Goal: Find specific page/section: Find specific page/section

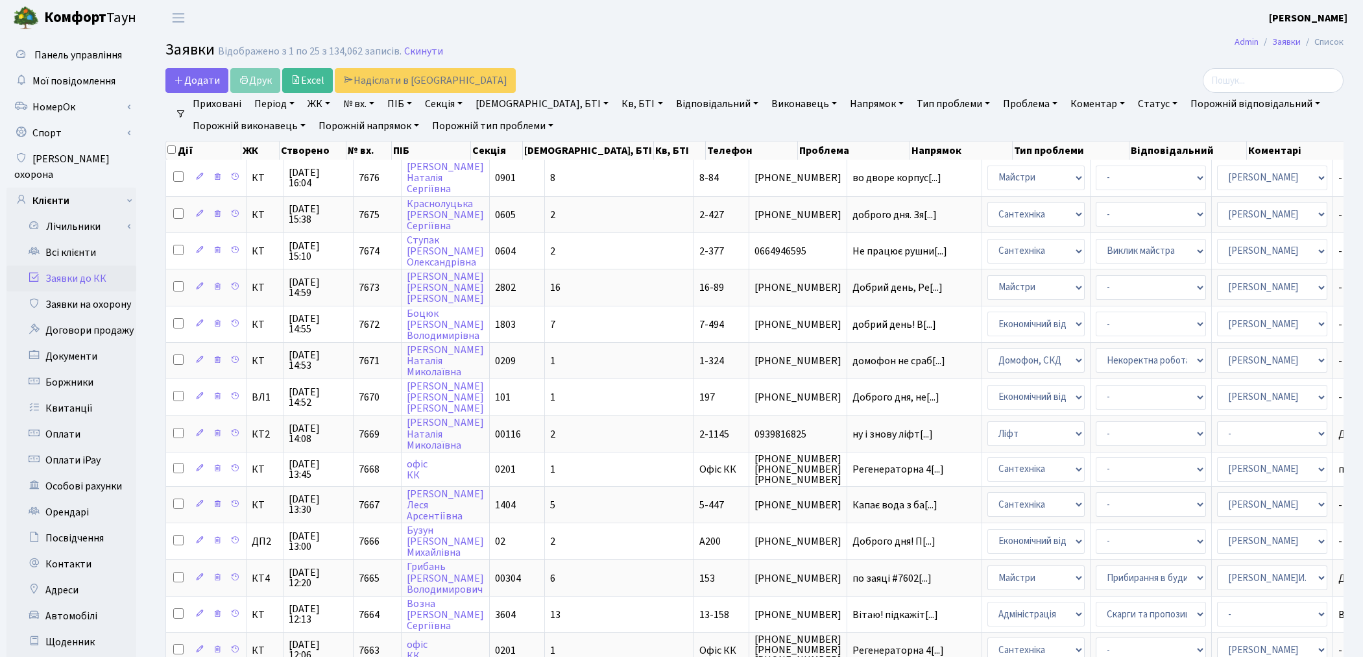
select select "22"
select select "33"
select select "25"
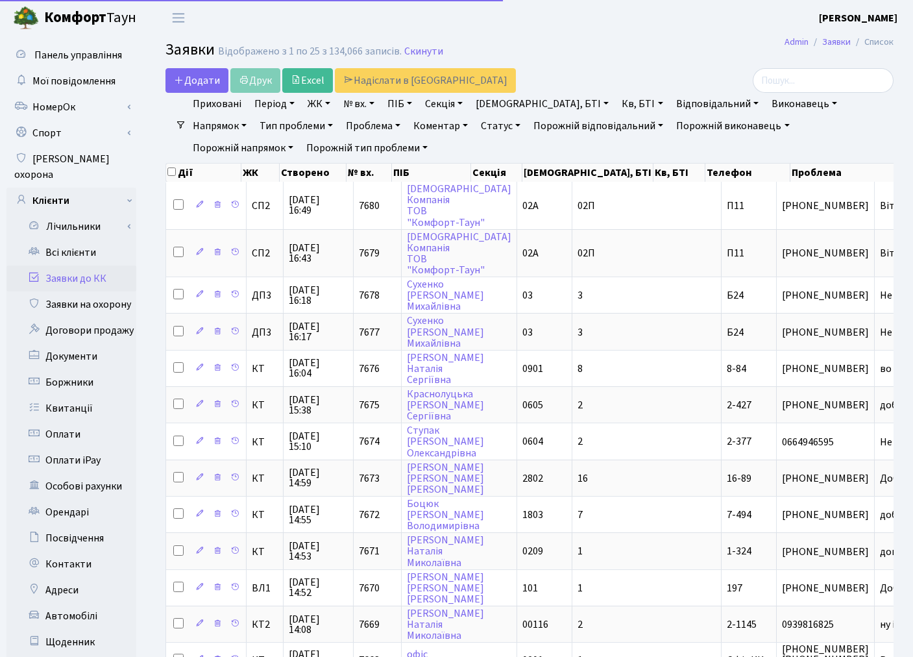
select select "25"
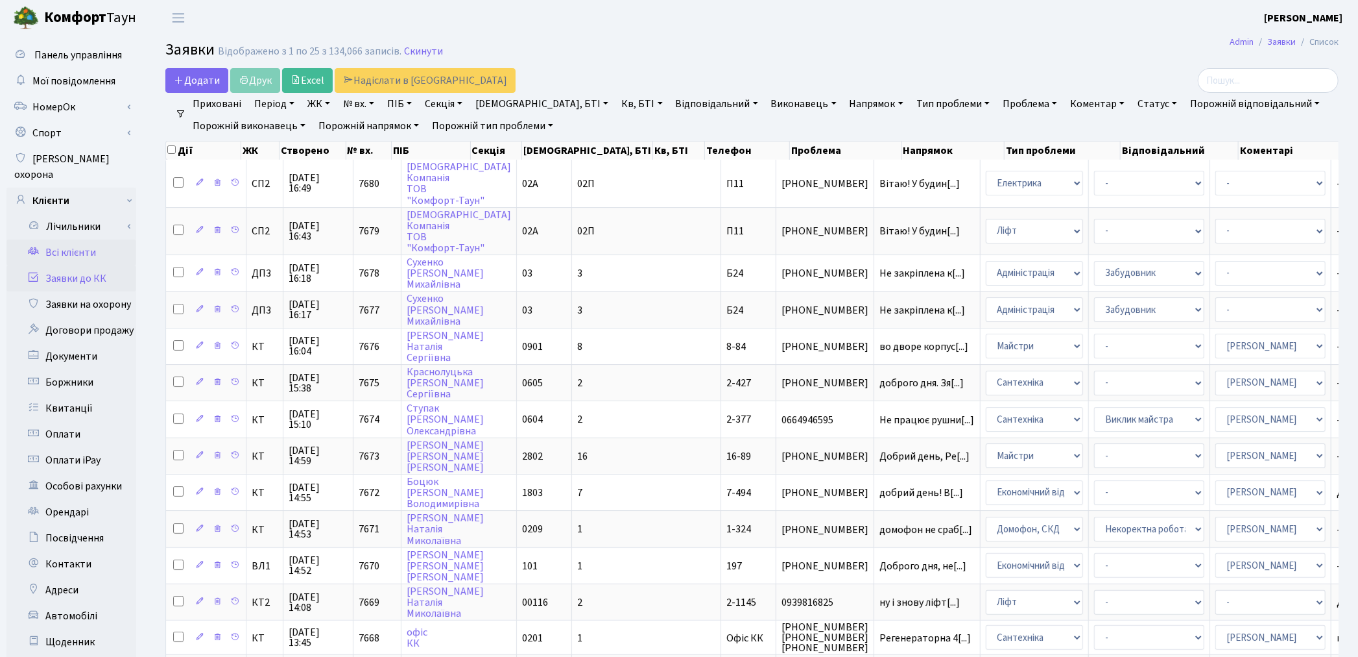
click at [72, 240] on link "Всі клієнти" at bounding box center [71, 252] width 130 height 26
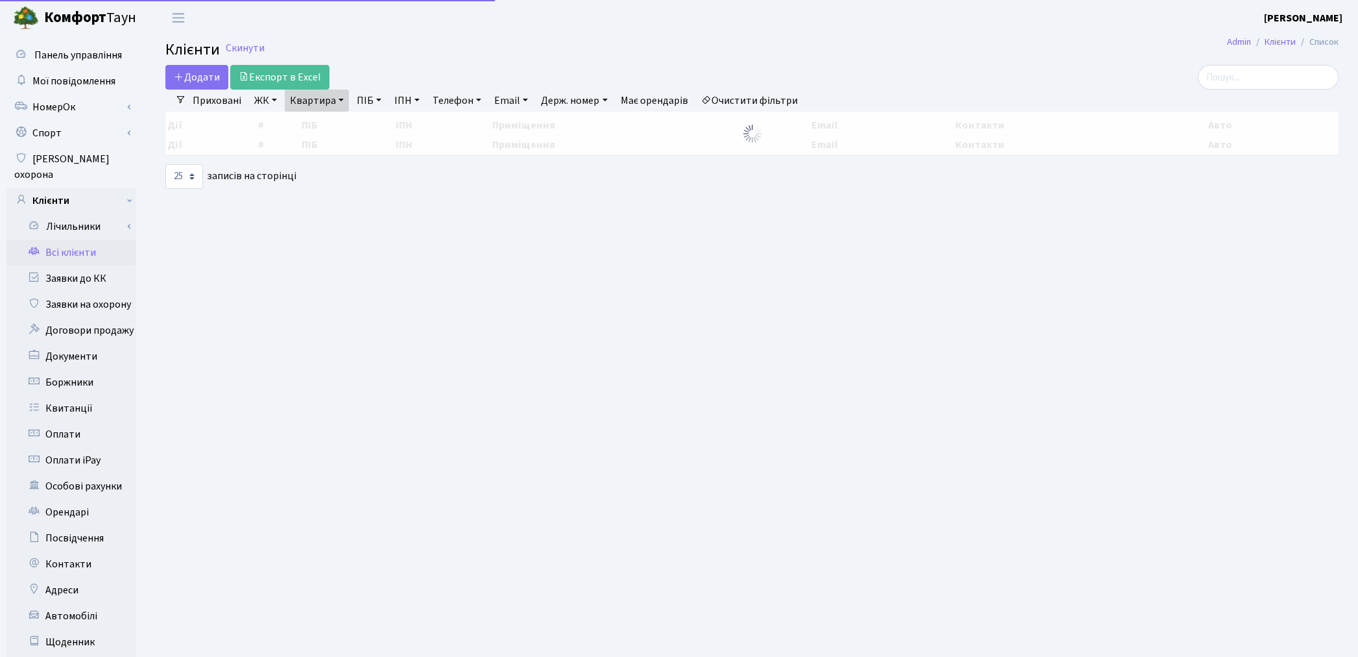
select select "25"
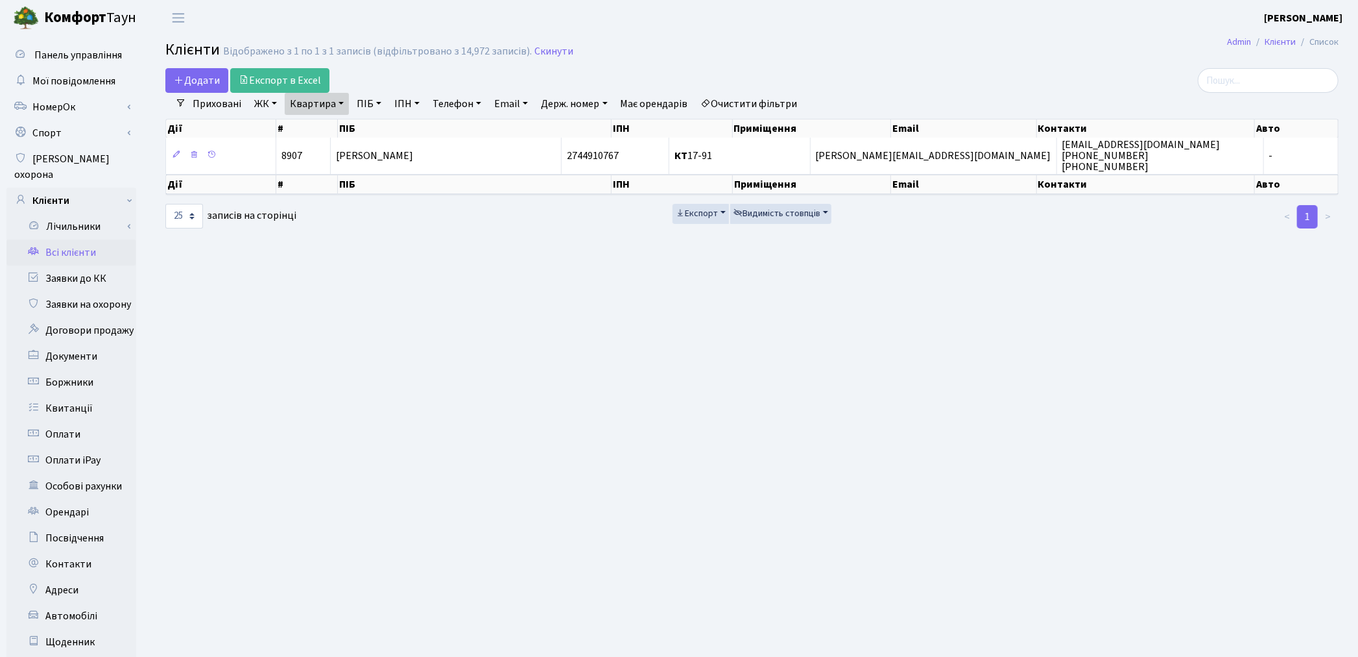
click at [781, 100] on link "Очистити фільтри" at bounding box center [749, 104] width 107 height 22
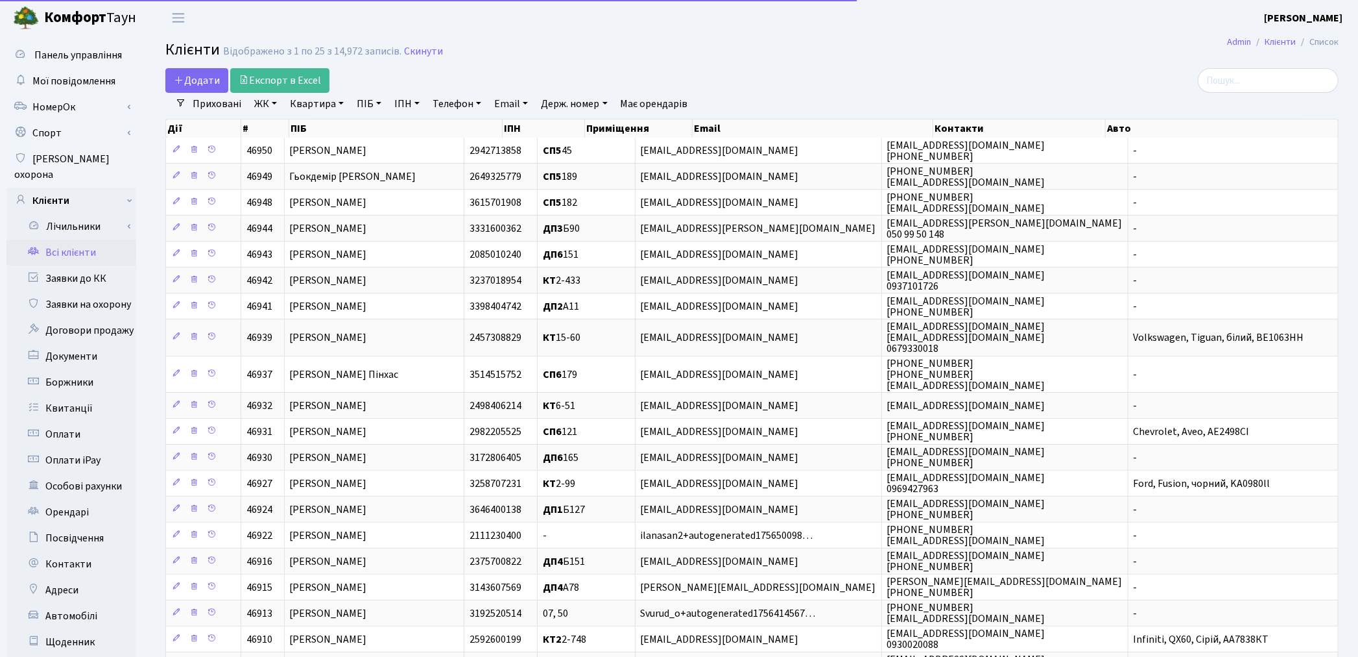
click at [325, 106] on link "Квартира" at bounding box center [317, 104] width 64 height 22
type input "Б175"
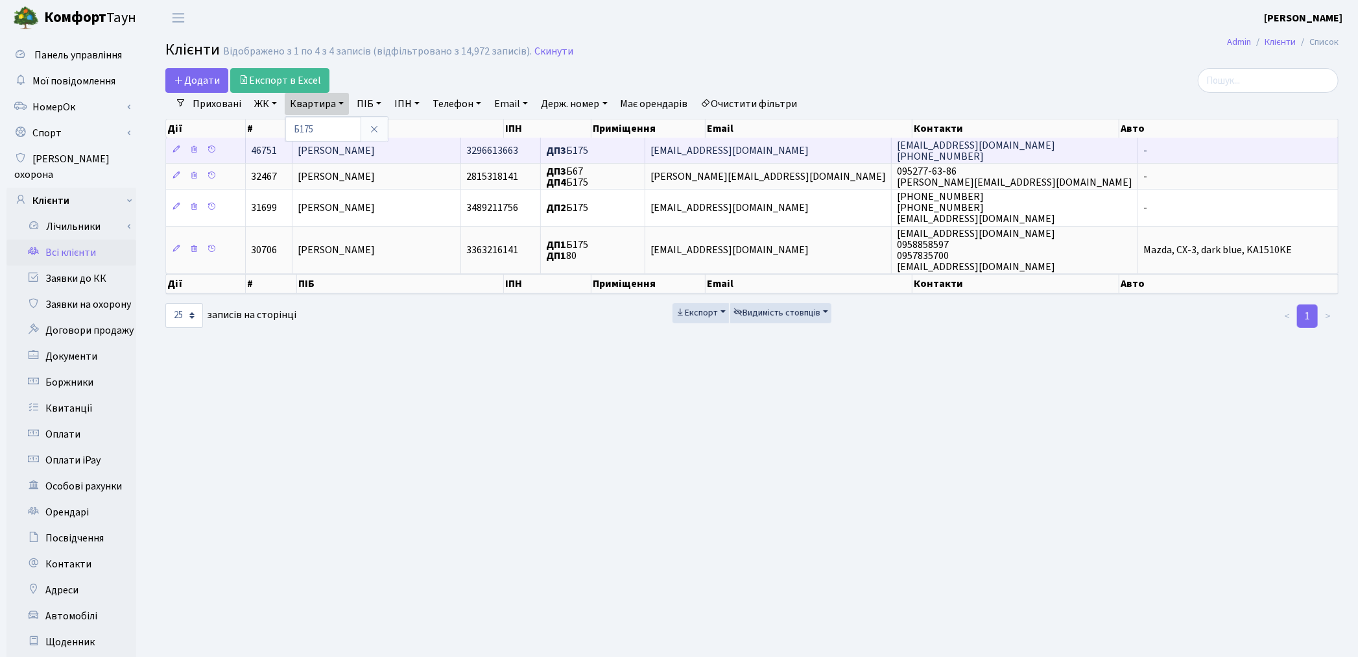
click at [367, 151] on span "Шмагіна Юлія Володимирівна" at bounding box center [336, 150] width 77 height 14
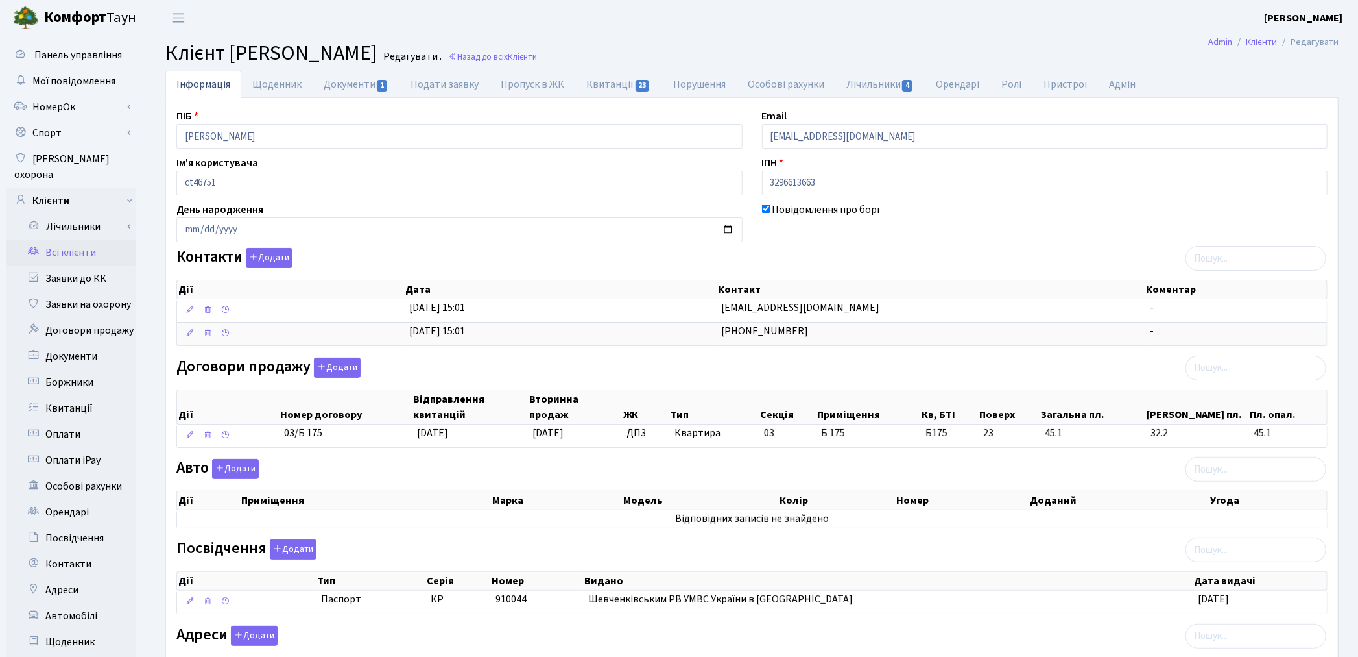
click at [56, 241] on link "Всі клієнти" at bounding box center [71, 252] width 130 height 26
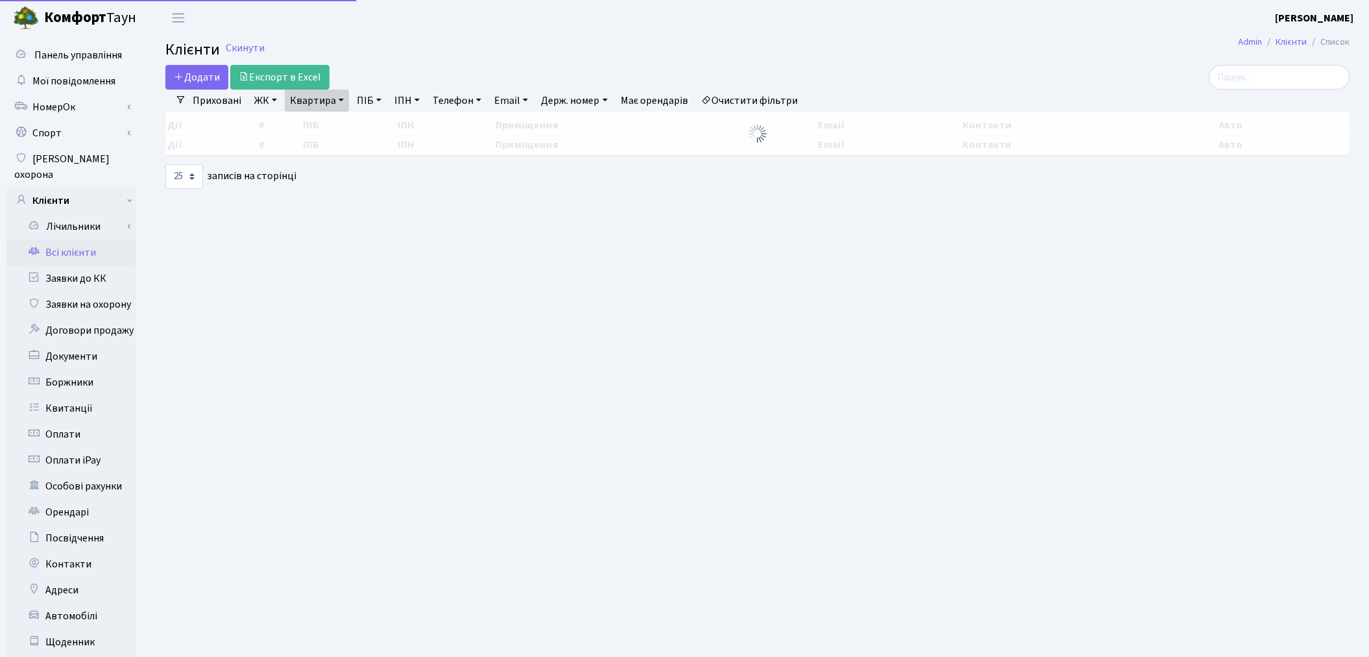
select select "25"
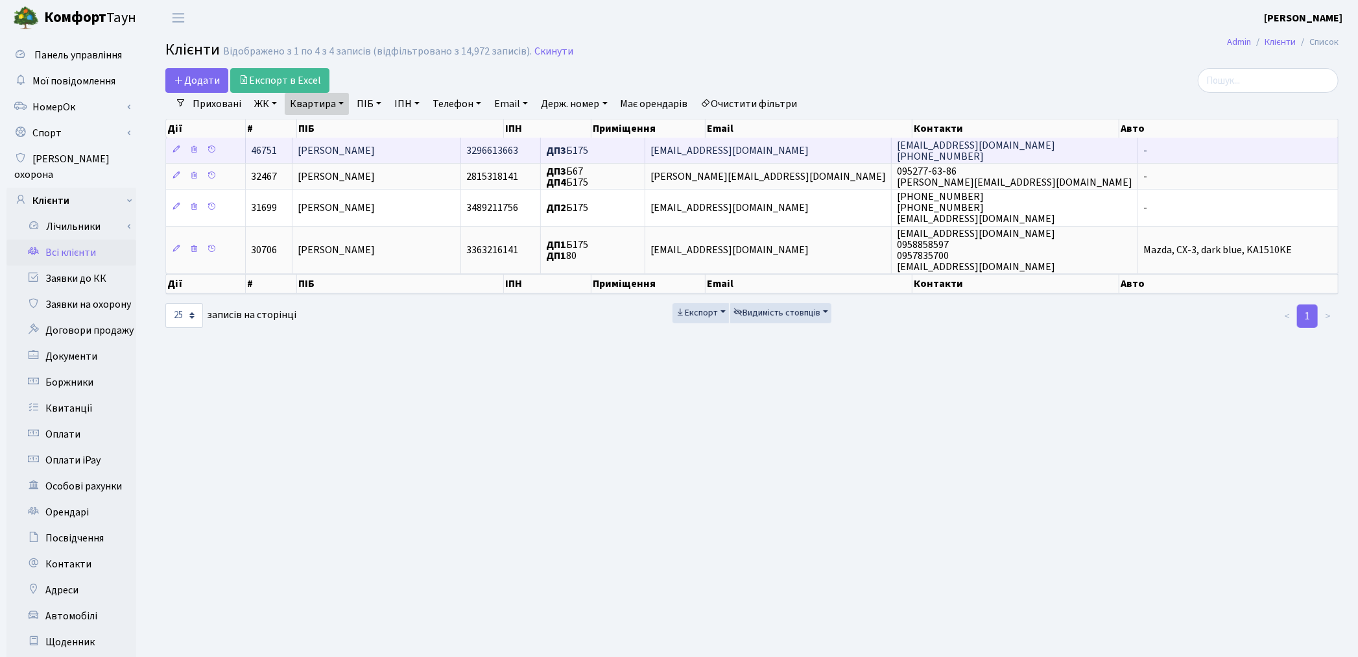
click at [365, 147] on span "[PERSON_NAME]" at bounding box center [336, 150] width 77 height 14
